Goal: Complete application form

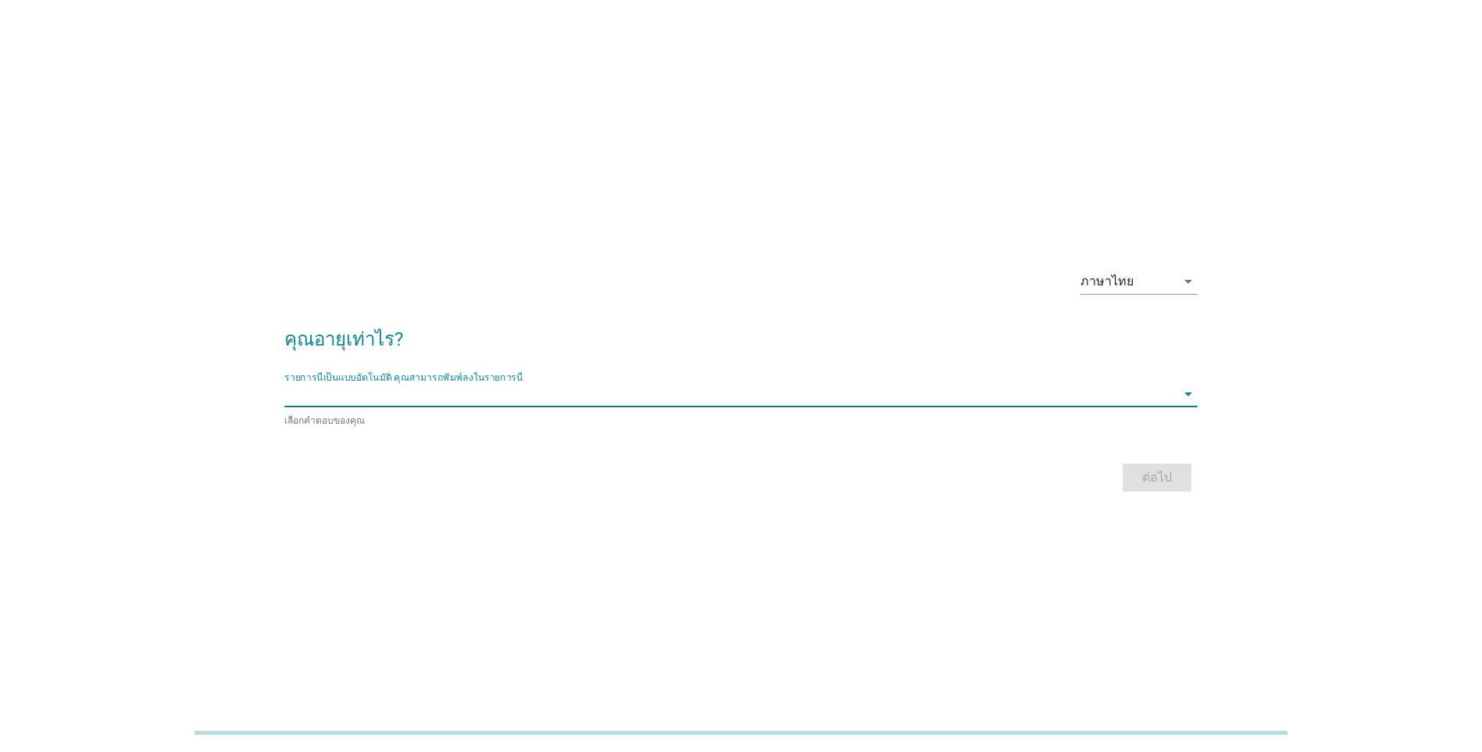
click at [1149, 384] on input "รายการนี้เป็นแบบอัตโนมัติ คุณสามารถพิมพ์ลงในรายการนี้" at bounding box center [729, 393] width 891 height 25
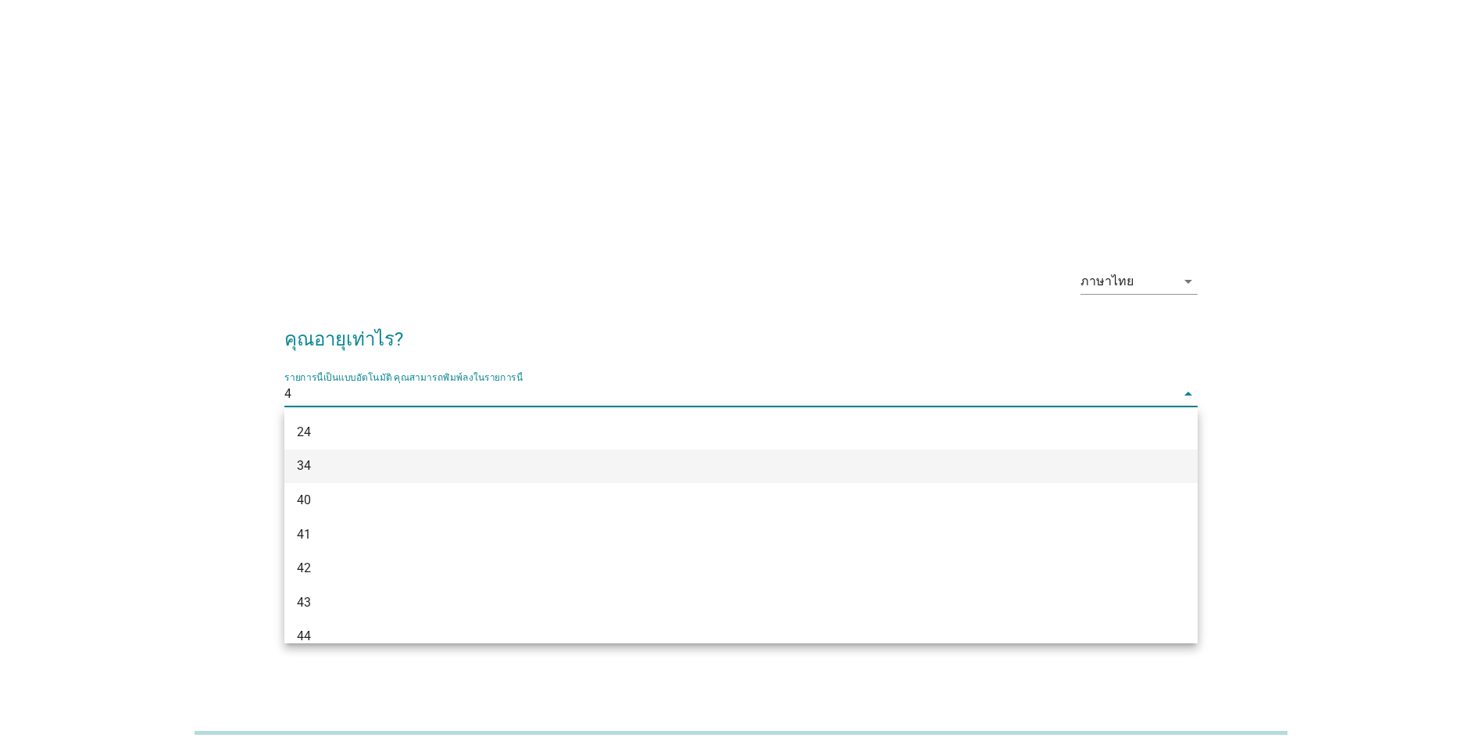
type input "41"
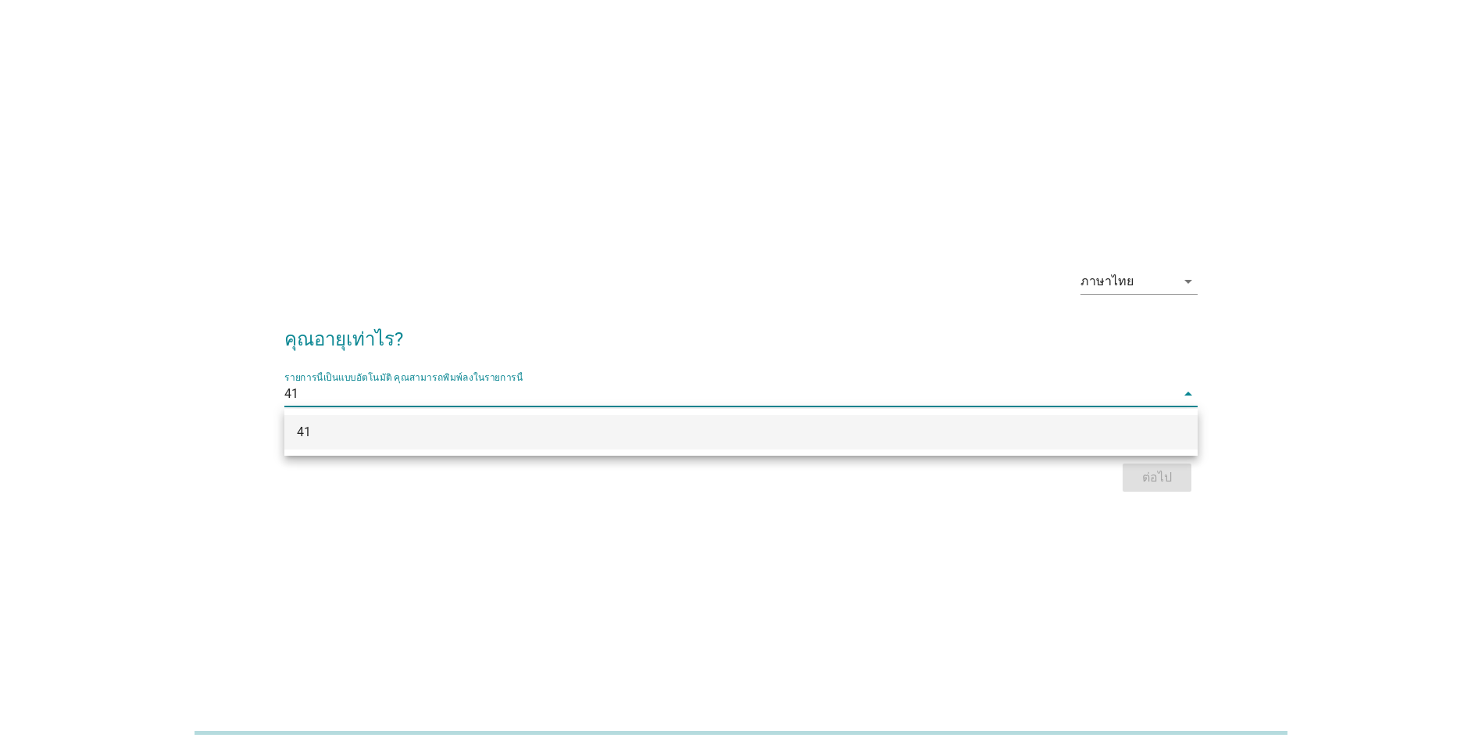
click at [707, 440] on div "41" at bounding box center [704, 432] width 814 height 19
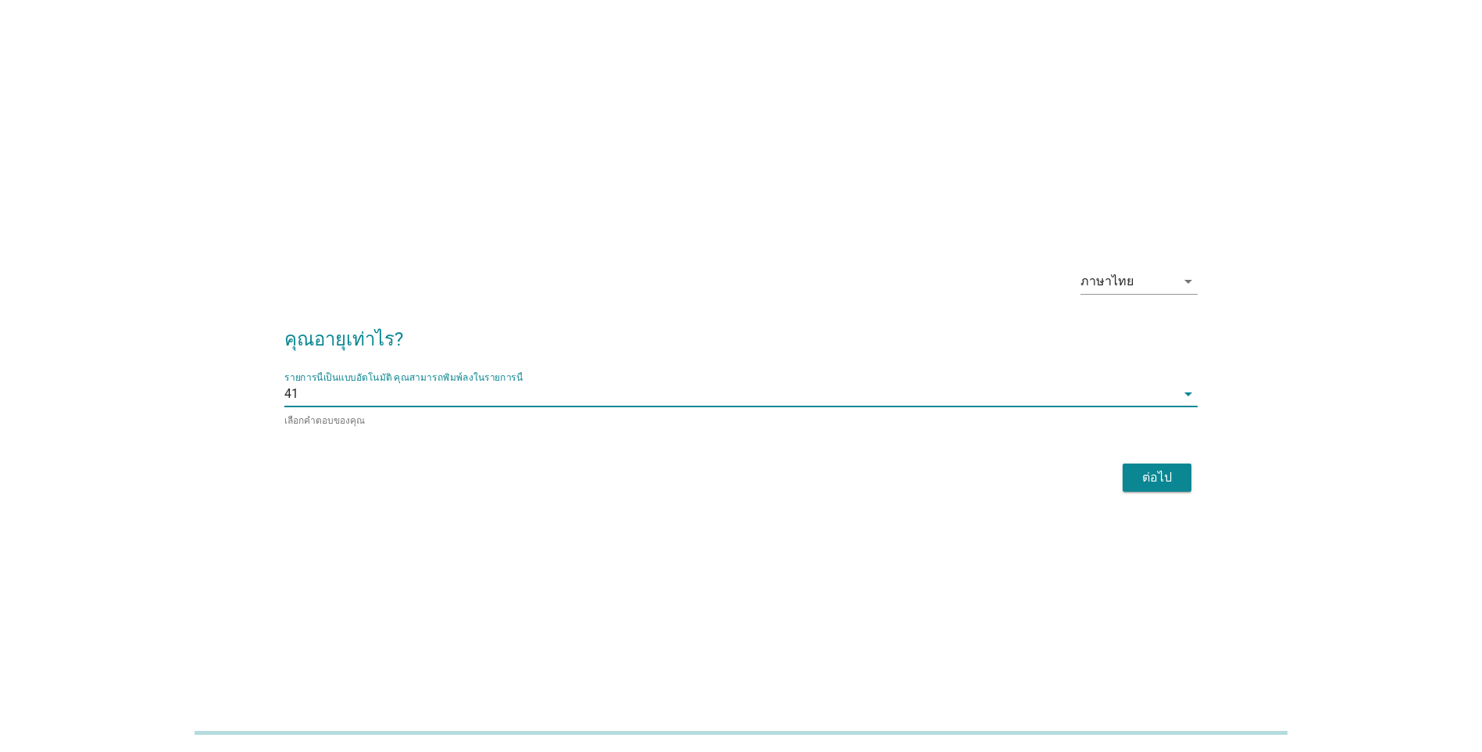
click at [1173, 480] on div "ต่อไป" at bounding box center [1157, 477] width 44 height 19
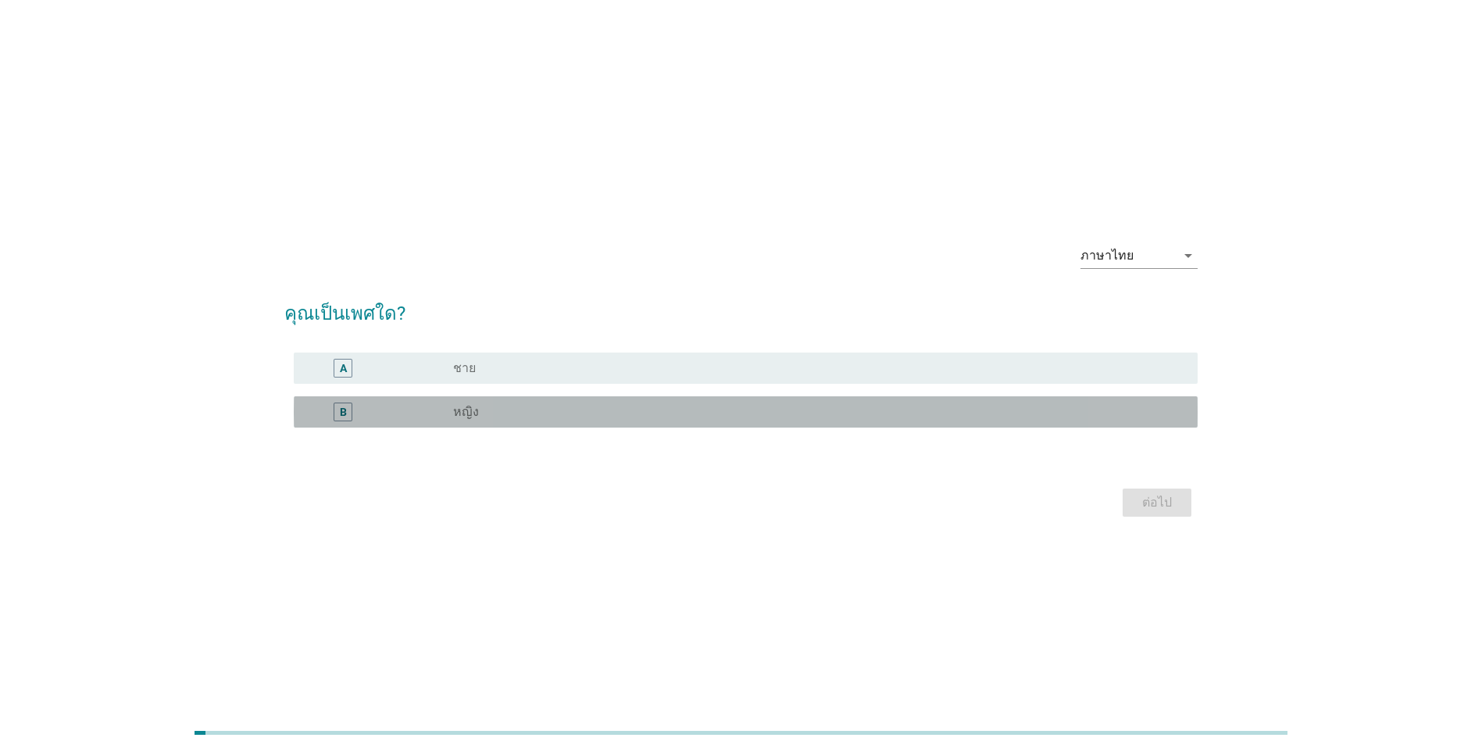
click at [878, 409] on div "radio_button_unchecked หญิง" at bounding box center [812, 412] width 719 height 16
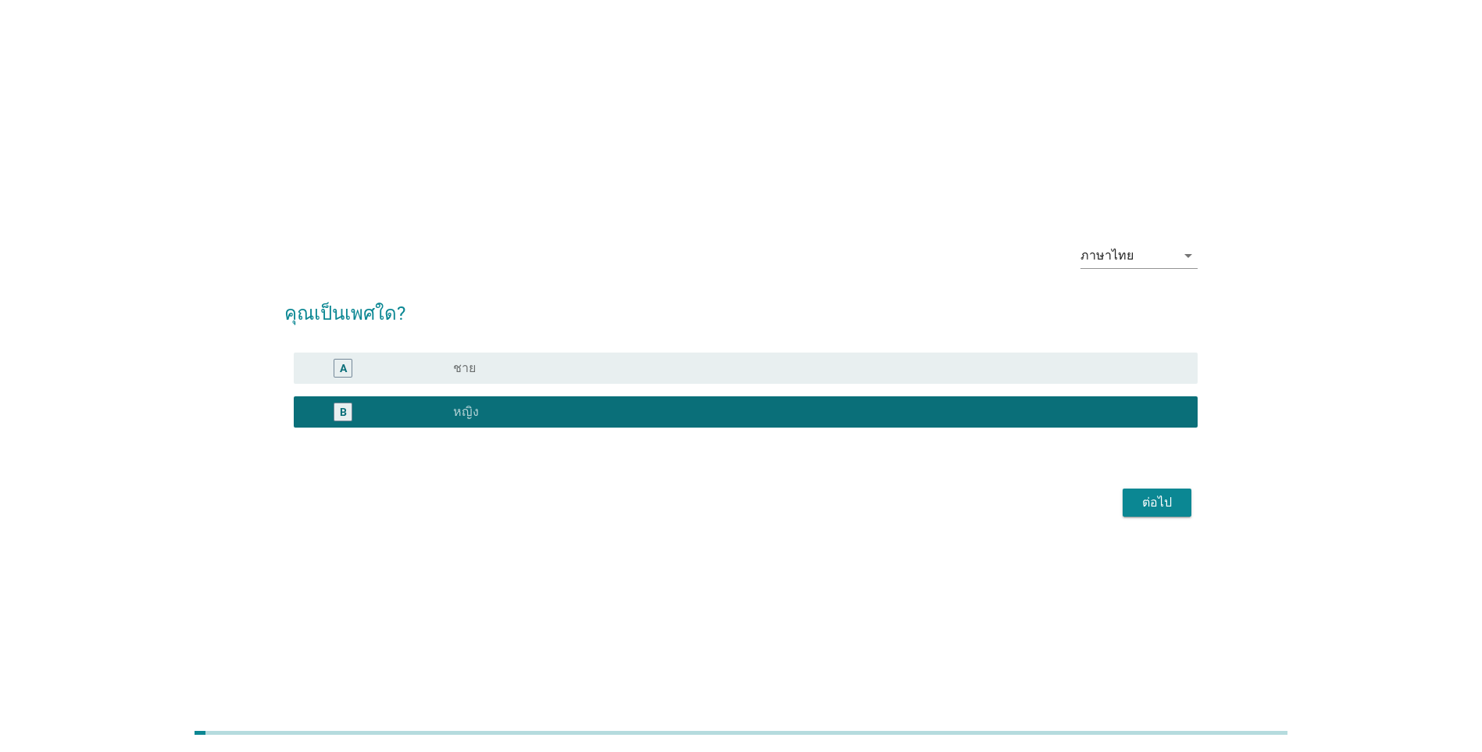
click at [1160, 502] on div "ต่อไป" at bounding box center [1157, 502] width 44 height 19
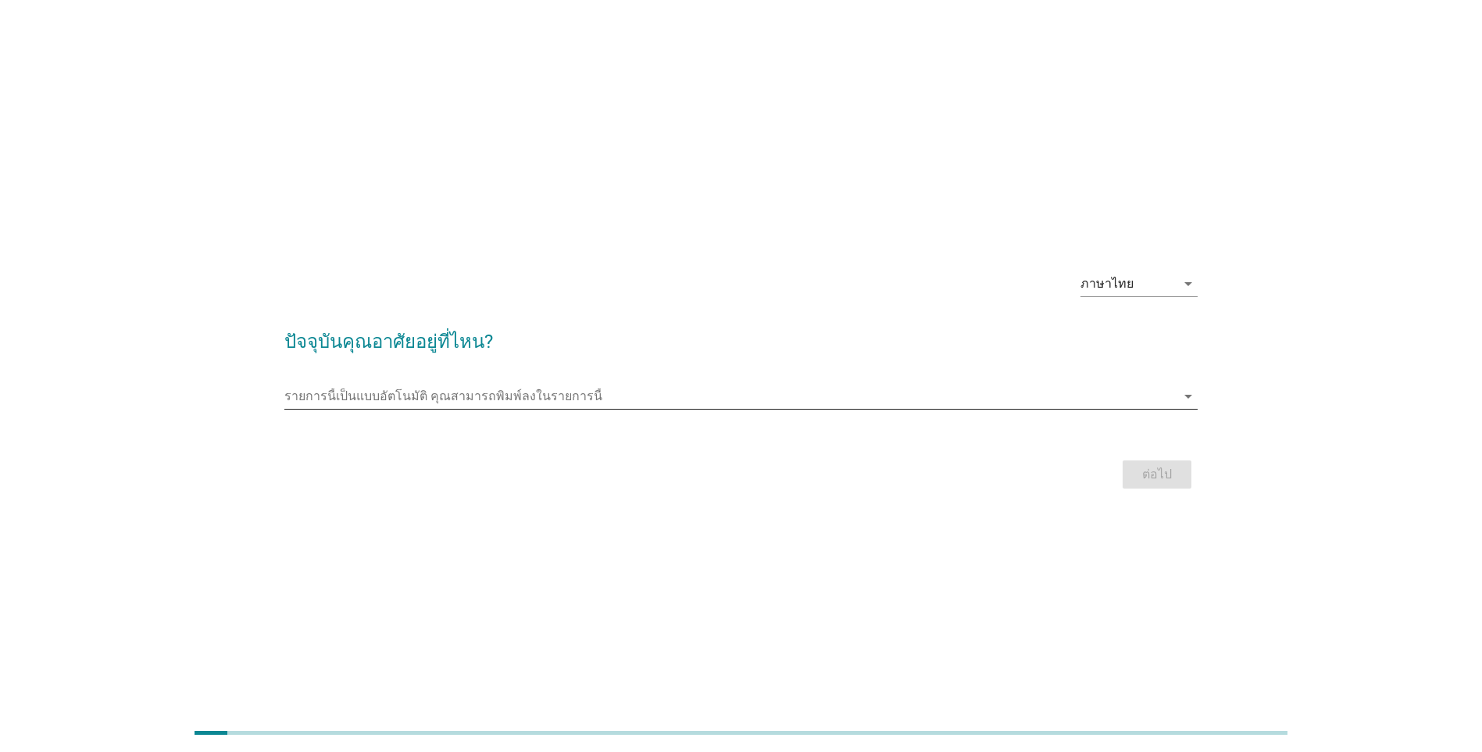
click at [875, 391] on input "รายการนี้เป็นแบบอัตโนมัติ คุณสามารถพิมพ์ลงในรายการนี้" at bounding box center [729, 396] width 891 height 25
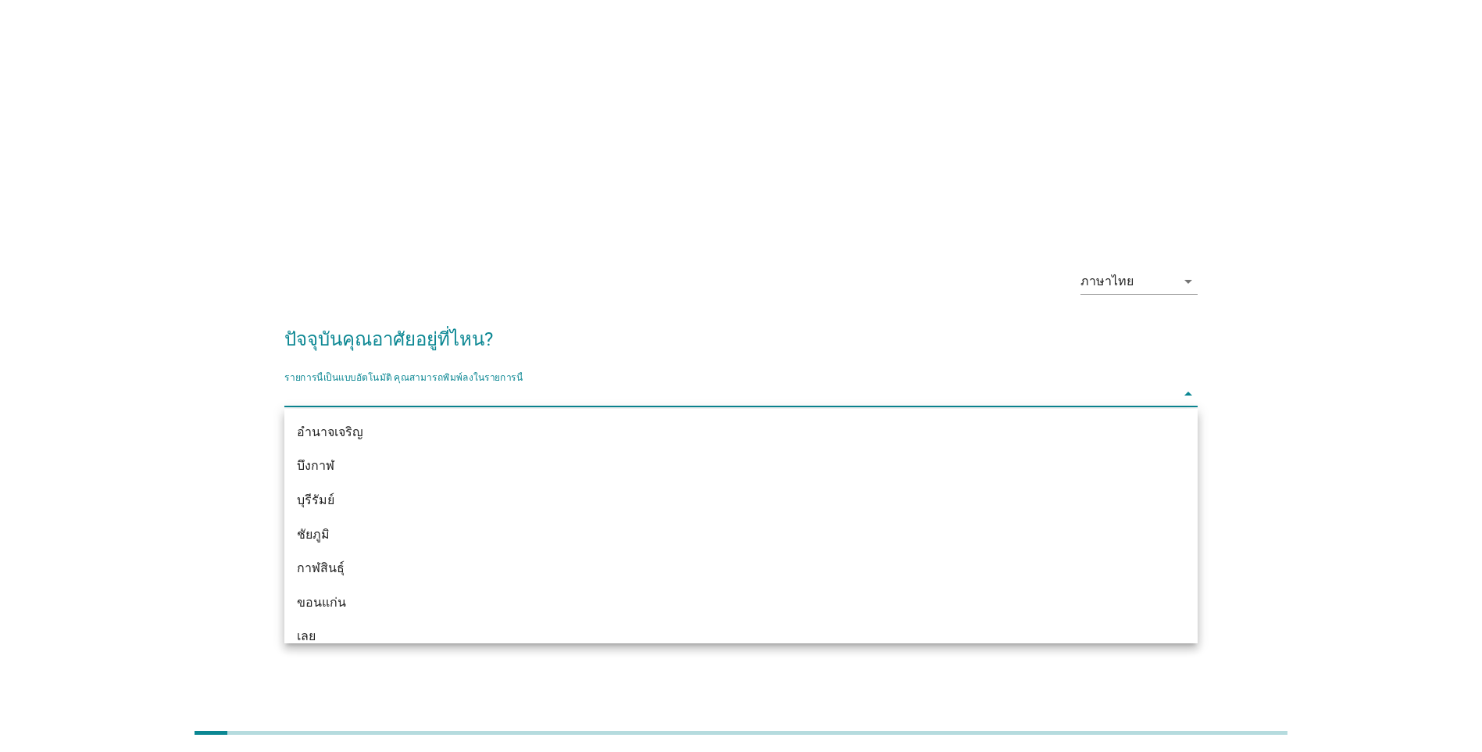
type input "d"
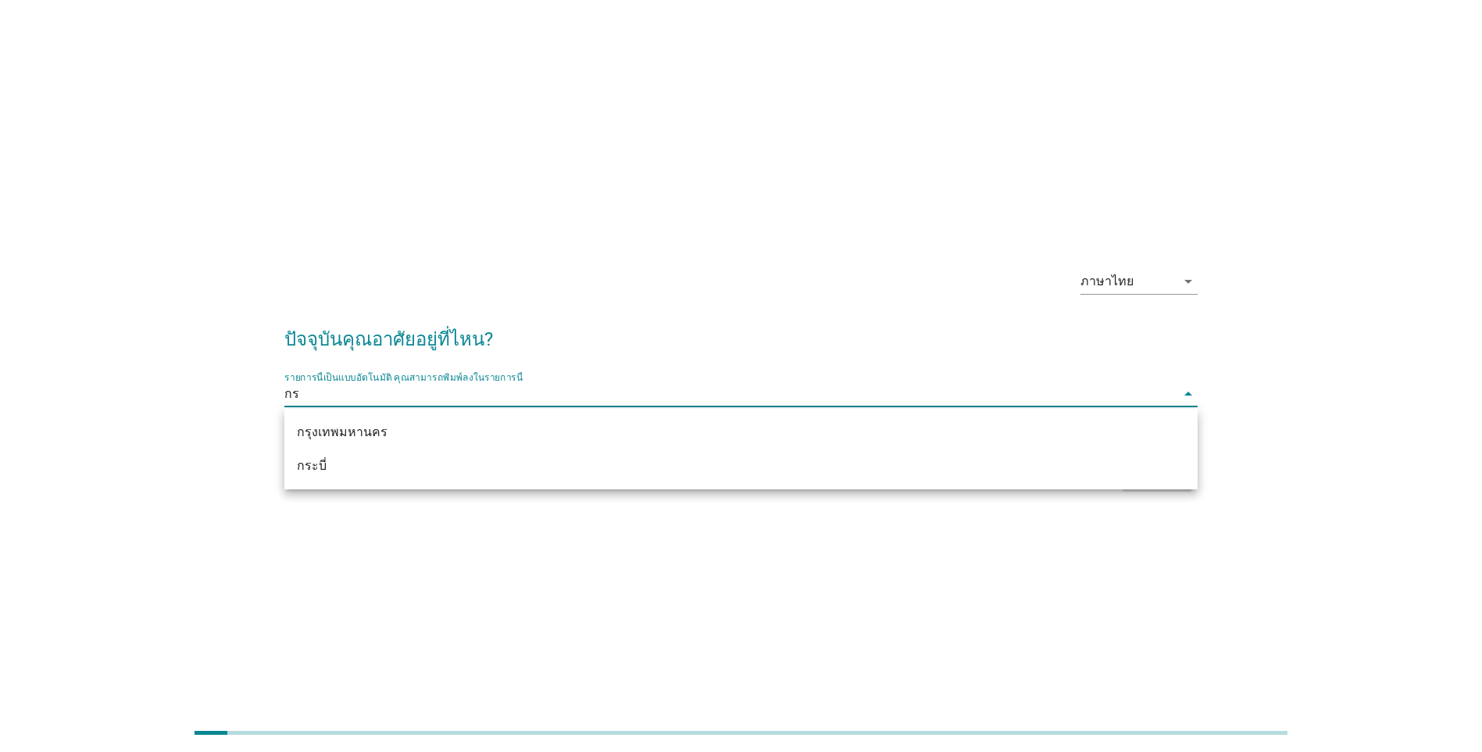
type input "กร"
click at [818, 413] on div "กรุงเทพมหานคร กระบี่" at bounding box center [740, 449] width 913 height 80
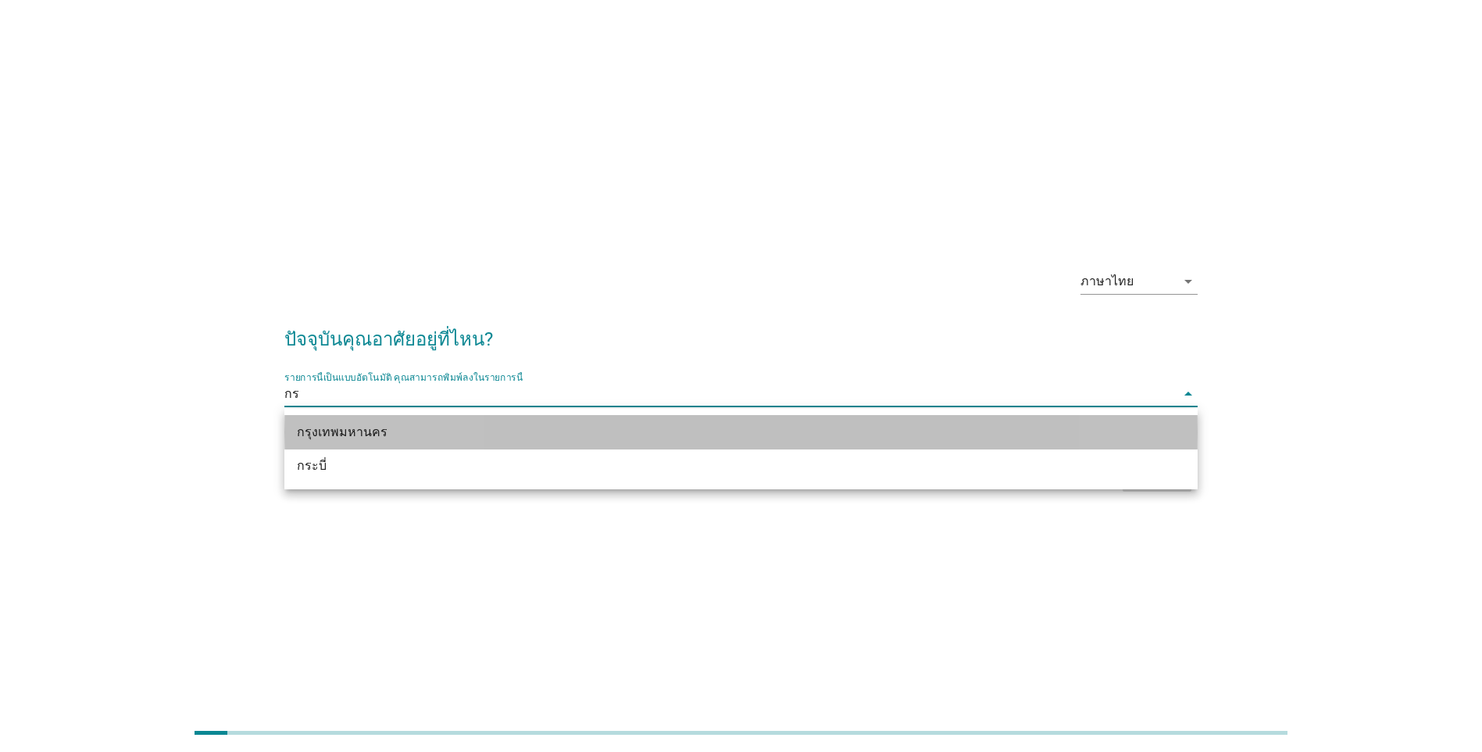
click at [814, 424] on div "กรุงเทพมหานคร" at bounding box center [704, 432] width 814 height 19
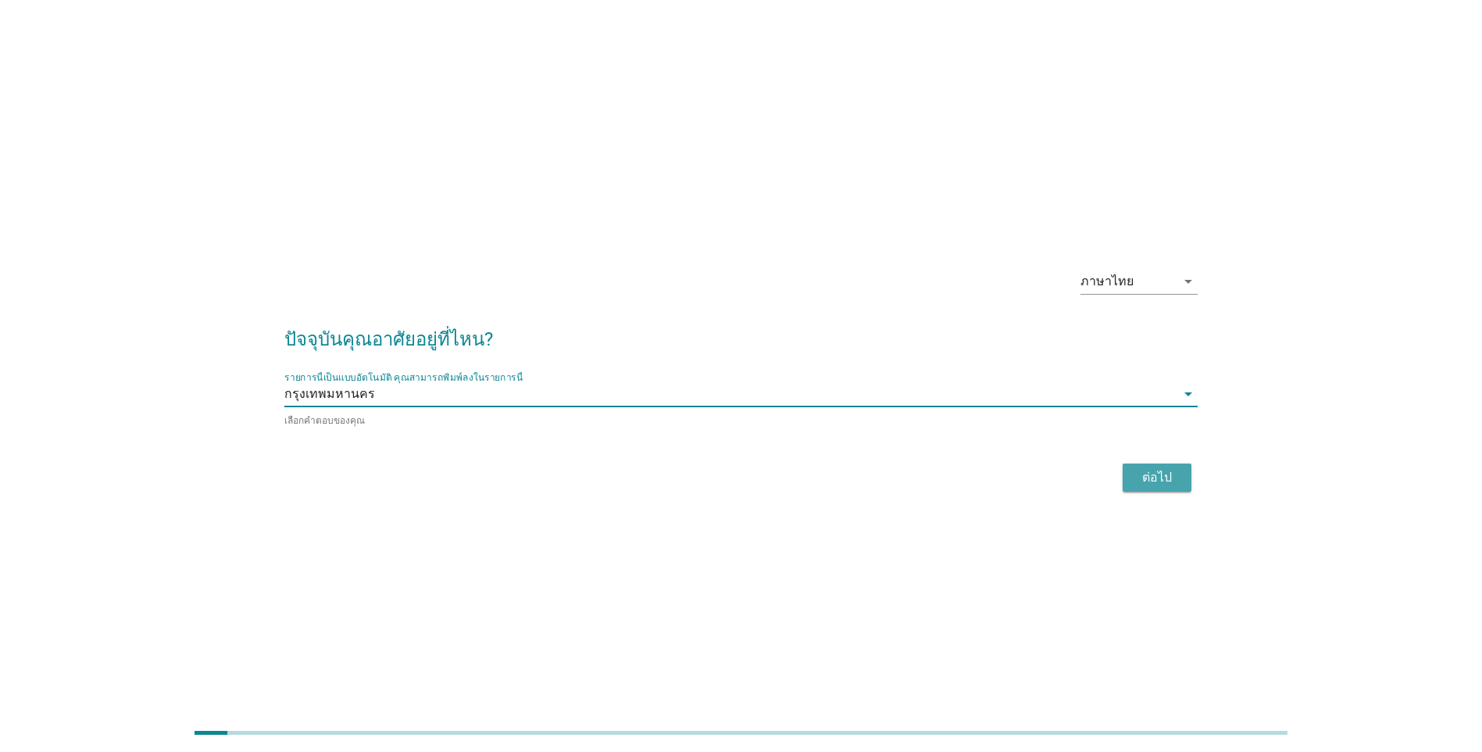
click at [1158, 477] on div "ต่อไป" at bounding box center [1157, 477] width 44 height 19
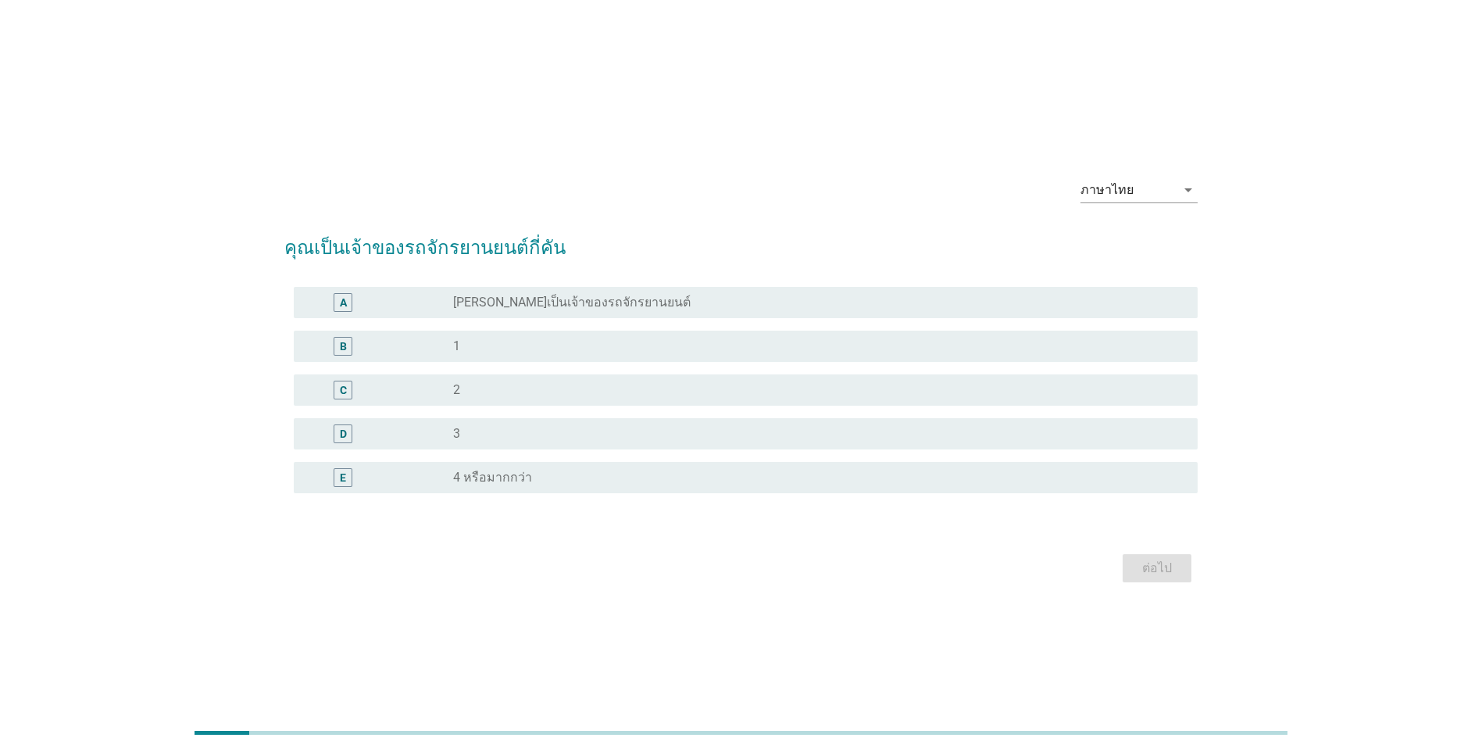
click at [594, 296] on label "[PERSON_NAME]เป็นเจ้าของรถจักรยานยนต์" at bounding box center [571, 303] width 237 height 16
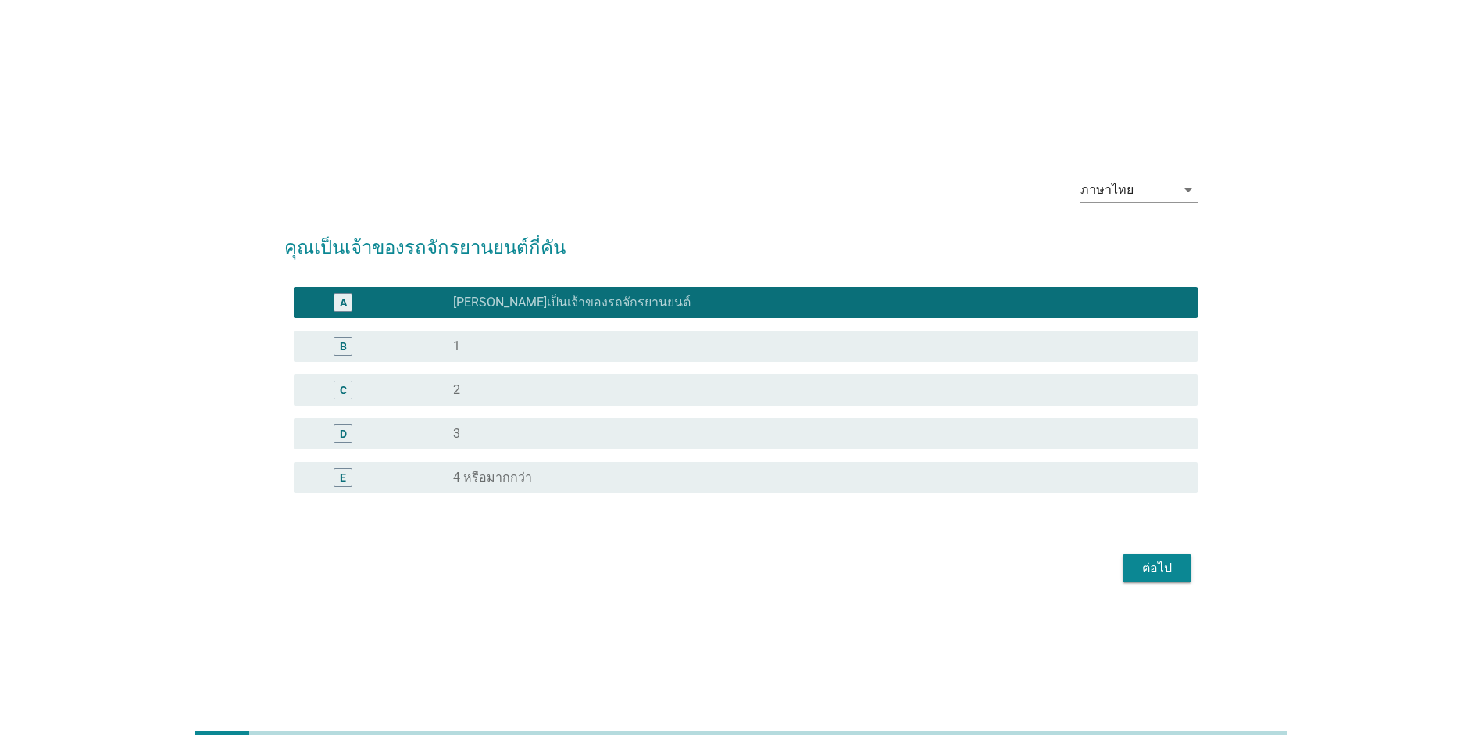
click at [1161, 573] on div "ต่อไป" at bounding box center [1157, 568] width 44 height 19
